Goal: Use online tool/utility: Utilize a website feature to perform a specific function

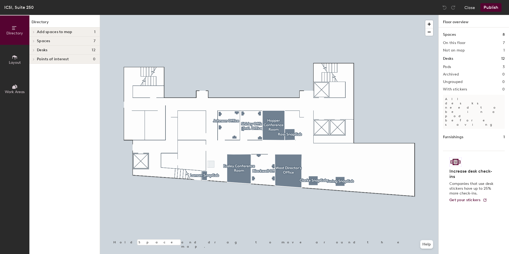
click at [34, 33] on icon at bounding box center [34, 32] width 2 height 3
click at [33, 49] on icon at bounding box center [33, 50] width 1 height 2
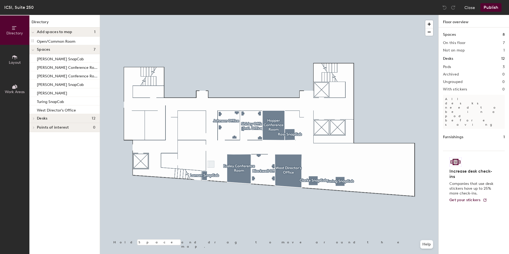
click at [33, 118] on icon at bounding box center [33, 119] width 1 height 2
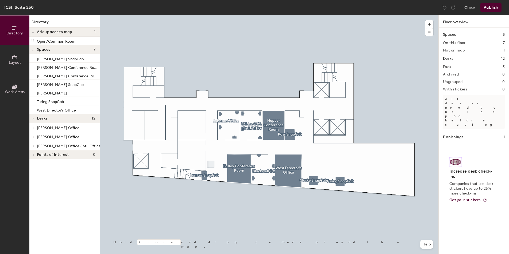
click at [15, 59] on icon at bounding box center [15, 57] width 6 height 6
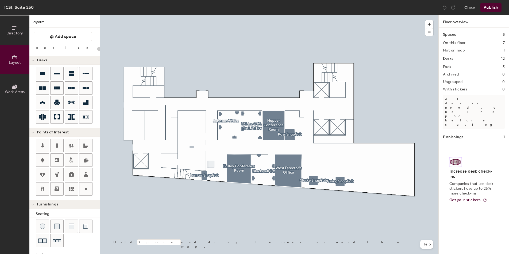
click at [192, 147] on div "Directory Layout Work Areas Layout Add space Resize Desks Points of Interest Fu…" at bounding box center [254, 134] width 509 height 239
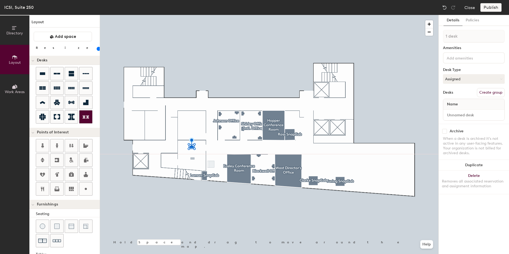
click at [192, 159] on div "Directory Layout Work Areas Layout Add space Resize Desks Points of Interest Fu…" at bounding box center [254, 134] width 509 height 239
click at [174, 15] on div at bounding box center [269, 15] width 338 height 0
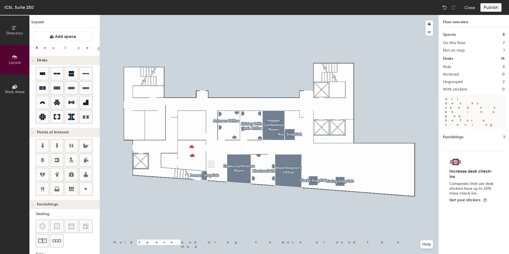
drag, startPoint x: 44, startPoint y: 76, endPoint x: 190, endPoint y: 156, distance: 166.5
click at [190, 15] on div at bounding box center [269, 15] width 338 height 0
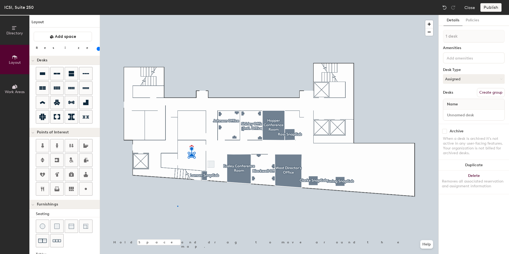
click at [177, 15] on div at bounding box center [269, 15] width 338 height 0
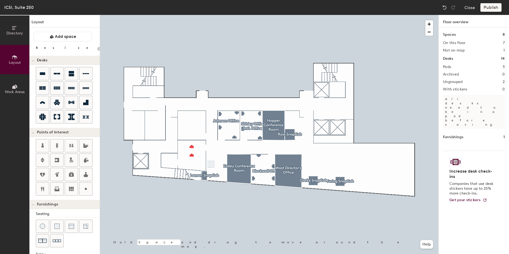
type input "20"
